Goal: Communication & Community: Answer question/provide support

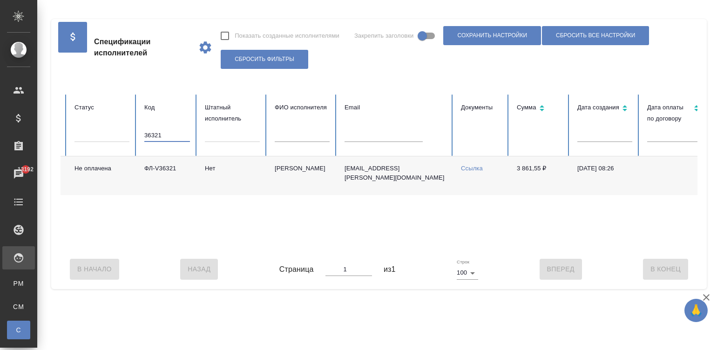
scroll to position [0, 360]
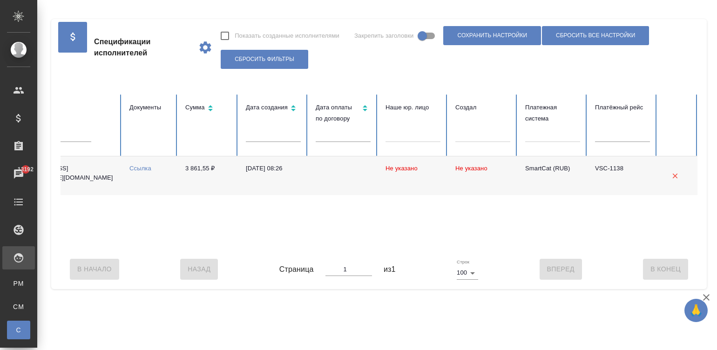
type input "36321"
click at [207, 259] on div "В Начало Назад Страница 1 из 1 Строк 100 100 Вперед В [GEOGRAPHIC_DATA]" at bounding box center [379, 269] width 637 height 39
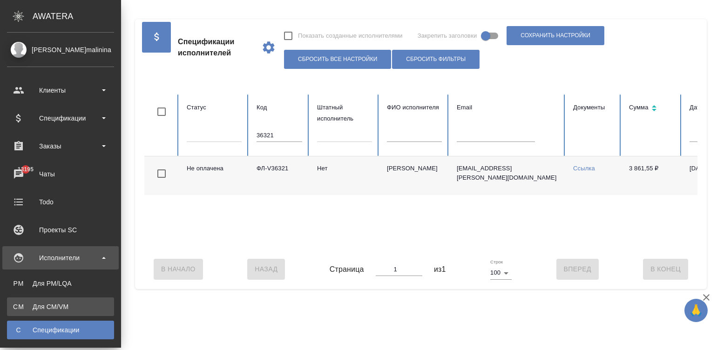
click at [24, 303] on div "Для CM/VM" at bounding box center [61, 306] width 98 height 9
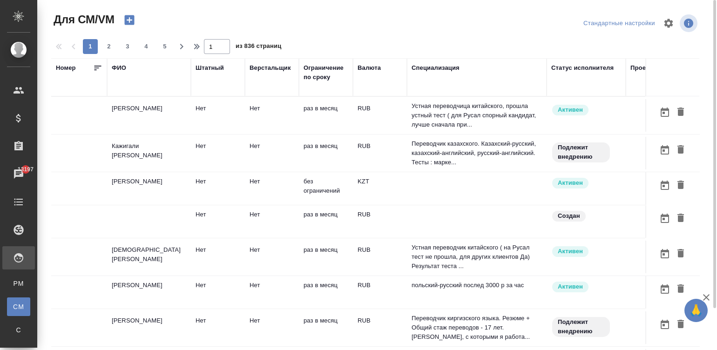
click at [298, 114] on td "Нет" at bounding box center [272, 115] width 54 height 33
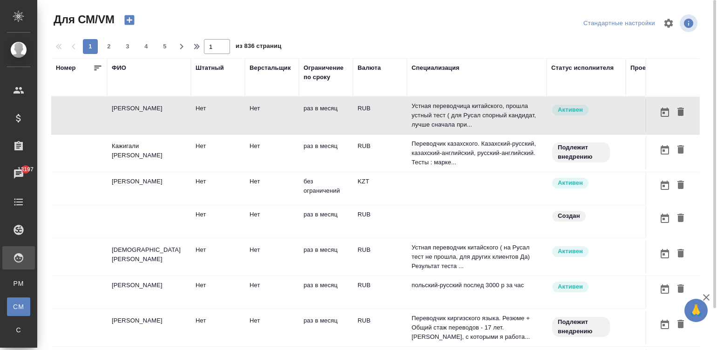
scroll to position [0, 163]
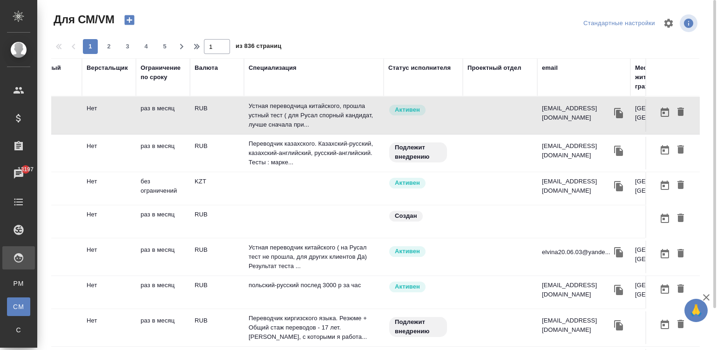
click at [298, 114] on p "Устная переводчица китайского, прошла устный тест ( для Русал спорный кандидат,…" at bounding box center [314, 116] width 130 height 28
click at [552, 65] on div "email" at bounding box center [550, 67] width 16 height 9
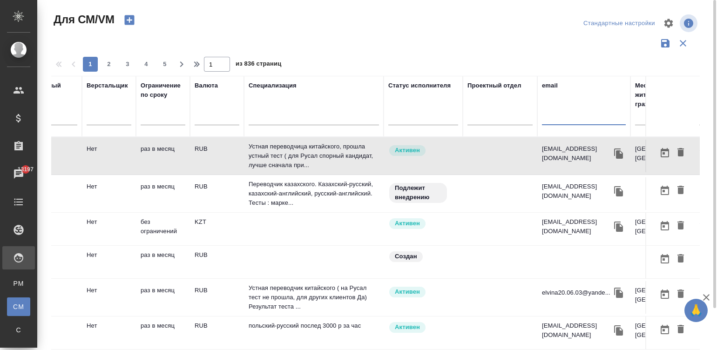
click at [580, 119] on input "text" at bounding box center [584, 120] width 84 height 12
paste input "[EMAIL_ADDRESS][DOMAIN_NAME]"
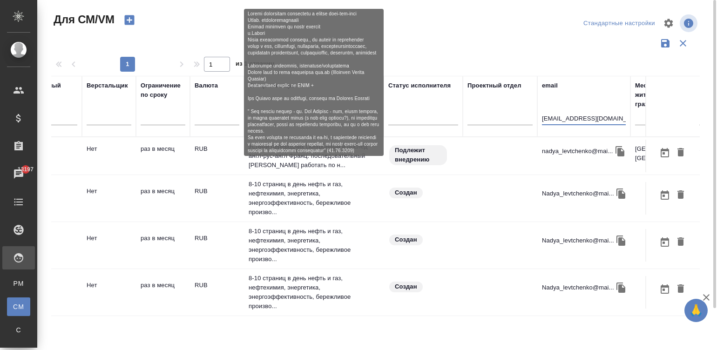
type input "[EMAIL_ADDRESS][DOMAIN_NAME]"
click at [355, 158] on p "Устный переводчик синхронный и послед англ-рус-англ Франц. последовательный [PE…" at bounding box center [314, 156] width 130 height 28
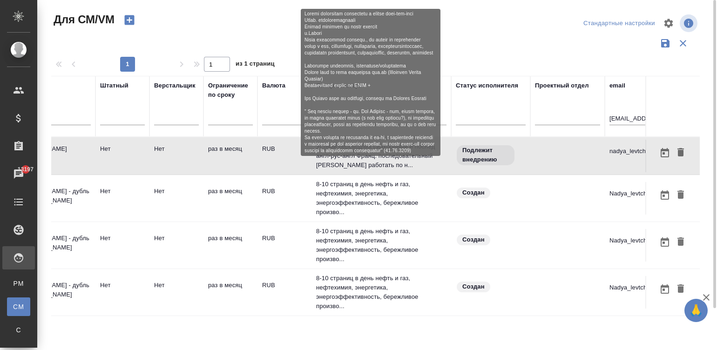
scroll to position [0, 0]
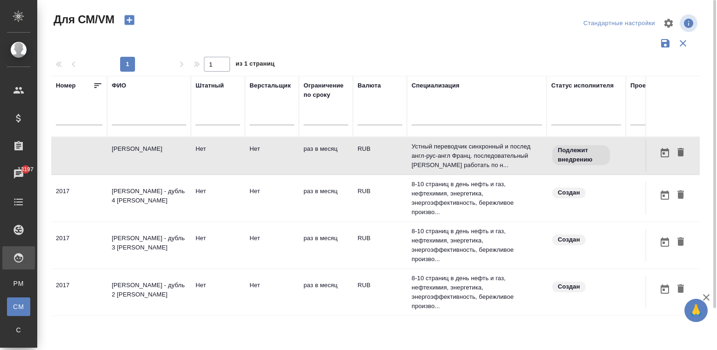
click at [295, 155] on td "Нет" at bounding box center [272, 156] width 54 height 33
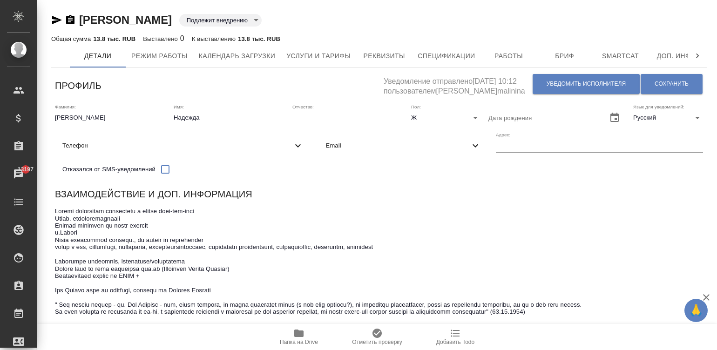
click at [481, 221] on textarea at bounding box center [379, 265] width 648 height 115
click at [570, 77] on button "Уведомить исполнителя" at bounding box center [586, 84] width 107 height 20
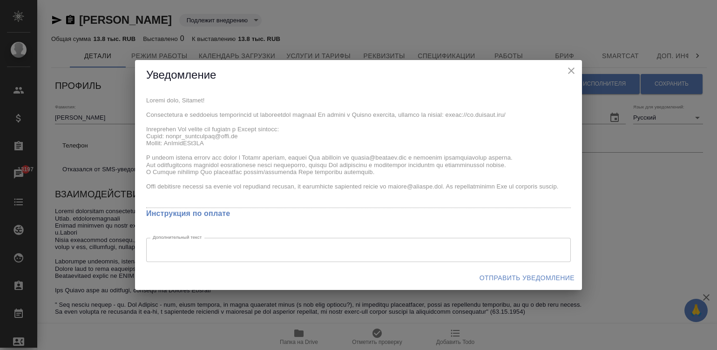
click at [139, 117] on div "x Инструкция по оплате Дополнительный текст x Дополнительный текст" at bounding box center [358, 178] width 447 height 176
click at [143, 102] on div "x Инструкция по оплате Дополнительный текст x Дополнительный текст" at bounding box center [358, 178] width 447 height 176
click at [249, 195] on div "x Инструкция по оплате Дополнительный текст x Дополнительный текст" at bounding box center [358, 178] width 447 height 176
click at [143, 101] on div "x Инструкция по оплате Дополнительный текст x Дополнительный текст" at bounding box center [358, 178] width 447 height 176
click at [521, 277] on span "Отправить уведомление" at bounding box center [527, 279] width 95 height 12
